Goal: Navigation & Orientation: Find specific page/section

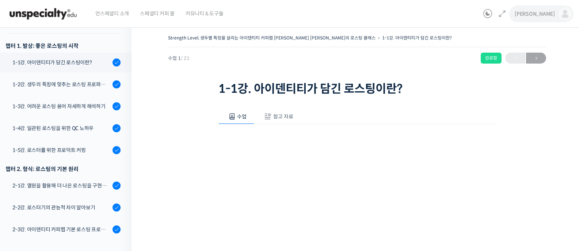
click at [556, 12] on link "[PERSON_NAME]" at bounding box center [543, 14] width 57 height 28
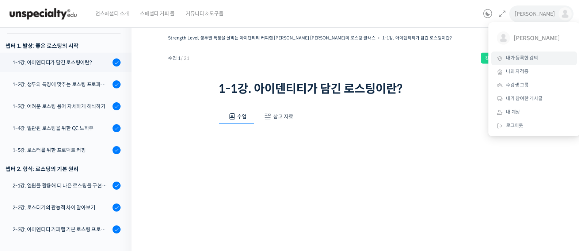
click at [523, 61] on span "내가 등록한 강의" at bounding box center [522, 58] width 32 height 6
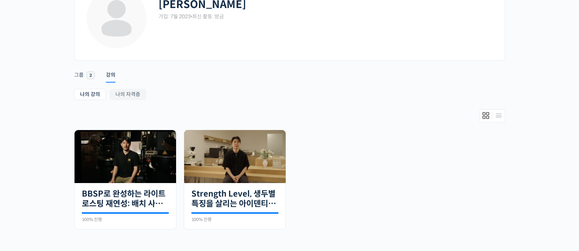
scroll to position [59, 0]
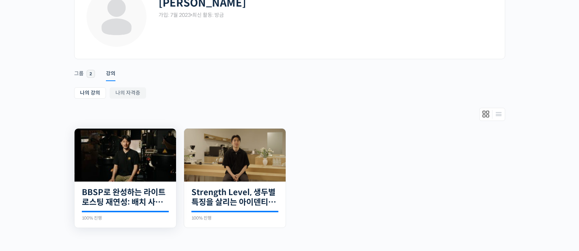
click at [122, 152] on img at bounding box center [126, 155] width 102 height 53
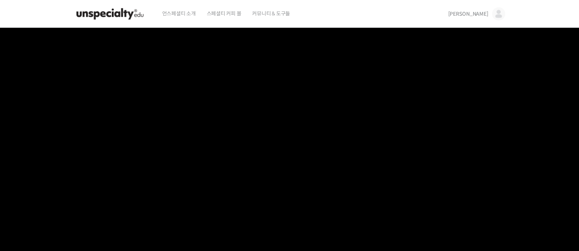
click at [490, 15] on link "[PERSON_NAME]" at bounding box center [476, 14] width 57 height 28
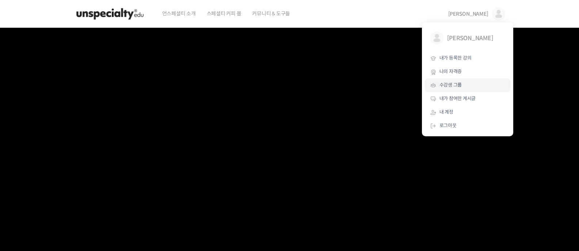
click at [454, 83] on span "수강생 그룹" at bounding box center [450, 85] width 23 height 6
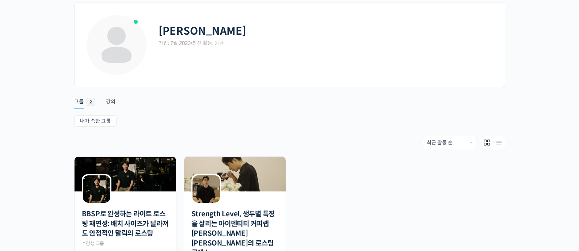
scroll to position [31, 0]
click at [123, 189] on img at bounding box center [126, 173] width 102 height 35
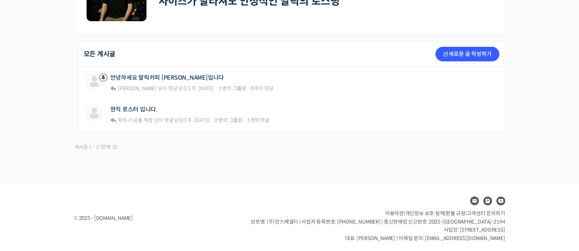
scroll to position [144, 0]
